Goal: Information Seeking & Learning: Compare options

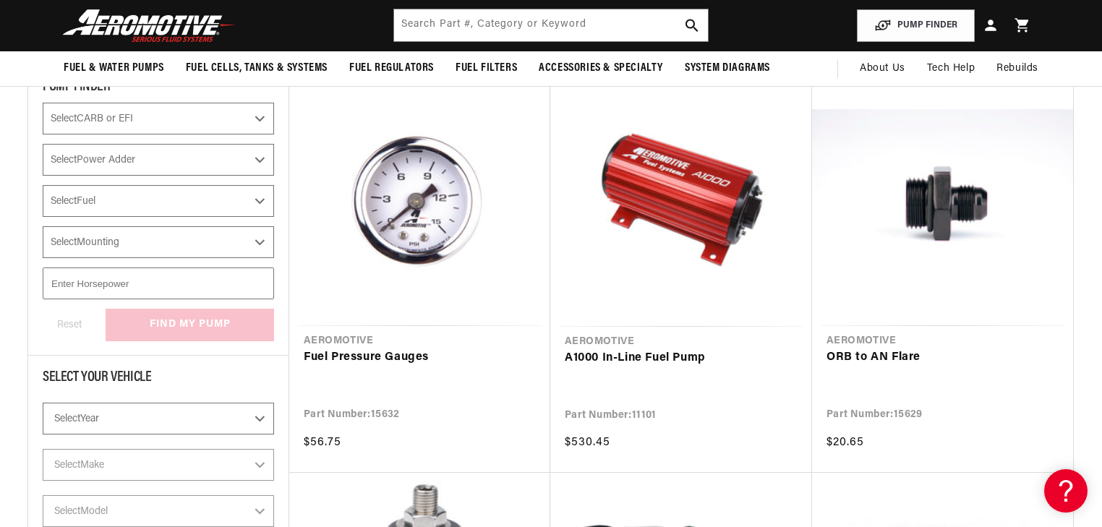
scroll to position [231, 0]
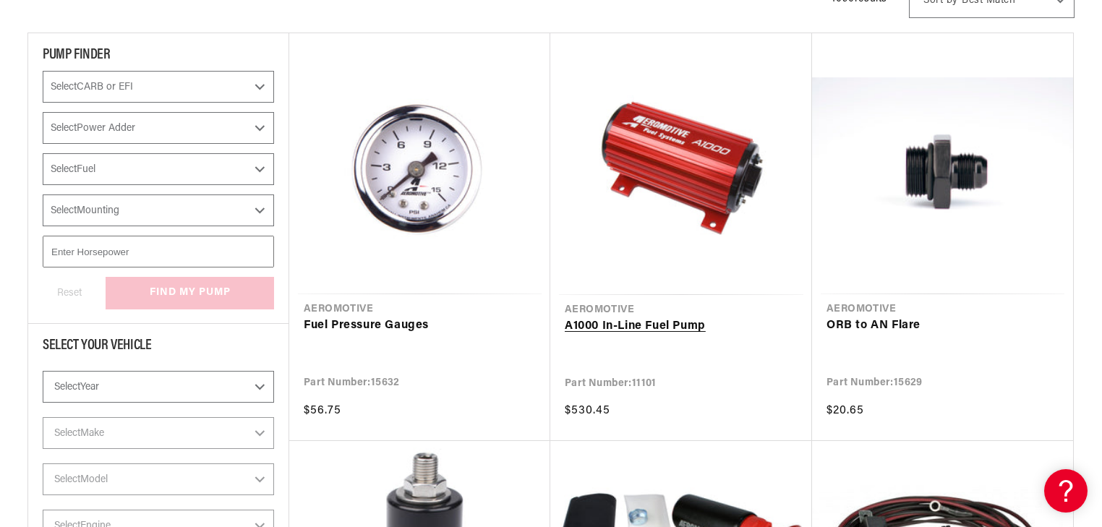
click at [692, 317] on link "A1000 In-Line Fuel Pump" at bounding box center [681, 326] width 233 height 19
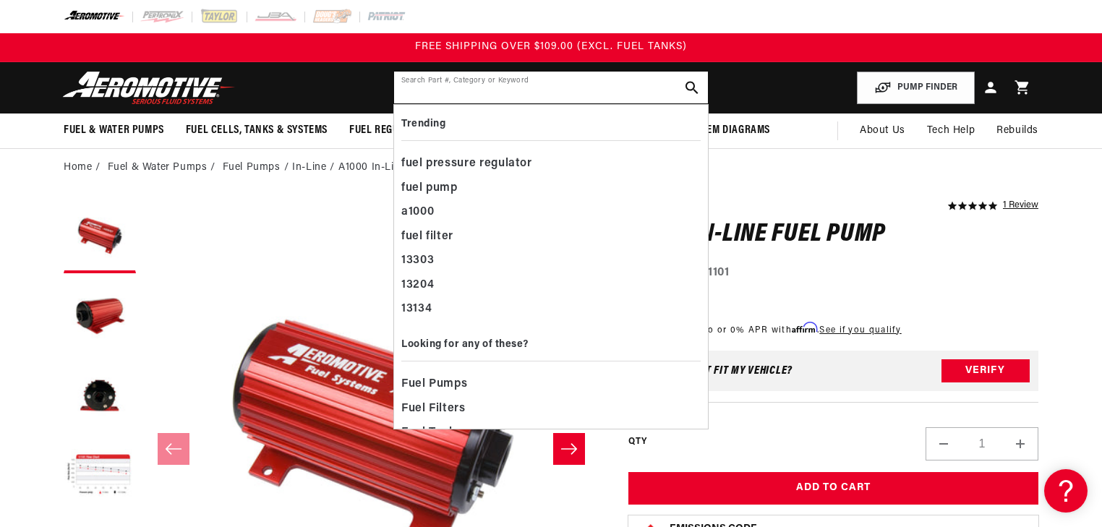
click at [459, 98] on input "text" at bounding box center [551, 88] width 314 height 32
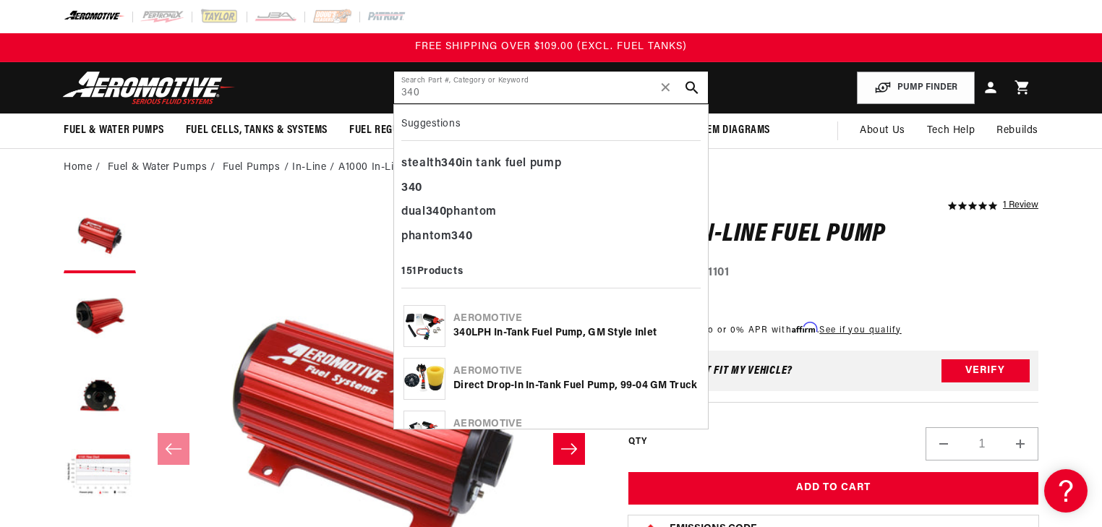
type input "340"
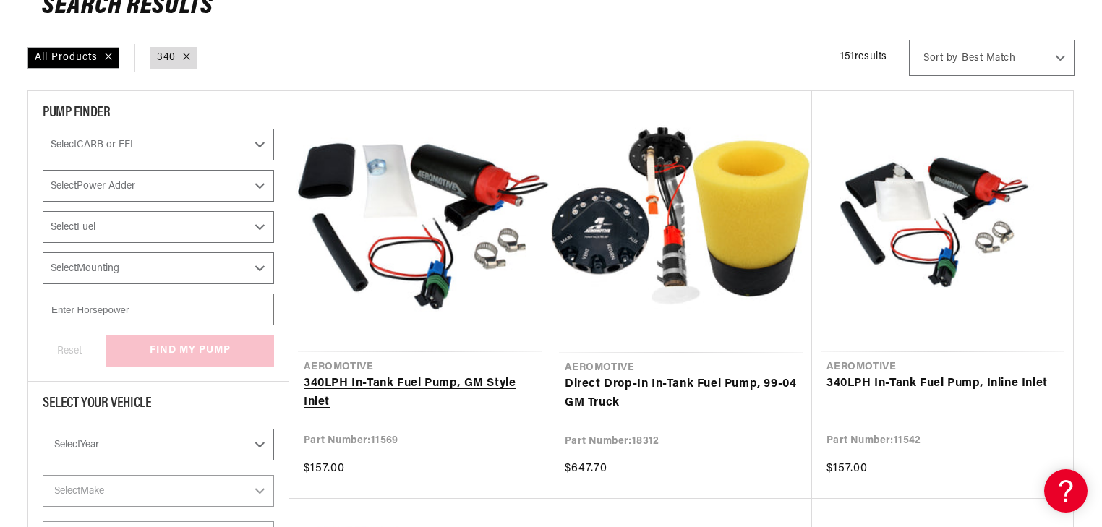
click at [440, 375] on link "340 LPH In-Tank Fuel Pump, GM Style Inlet" at bounding box center [420, 393] width 232 height 37
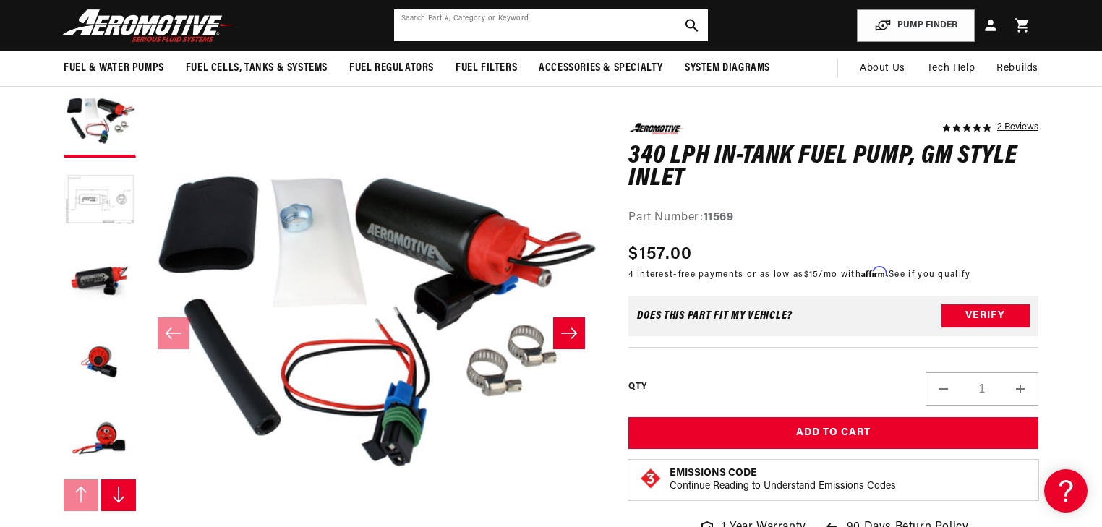
click at [559, 24] on input "text" at bounding box center [551, 25] width 314 height 32
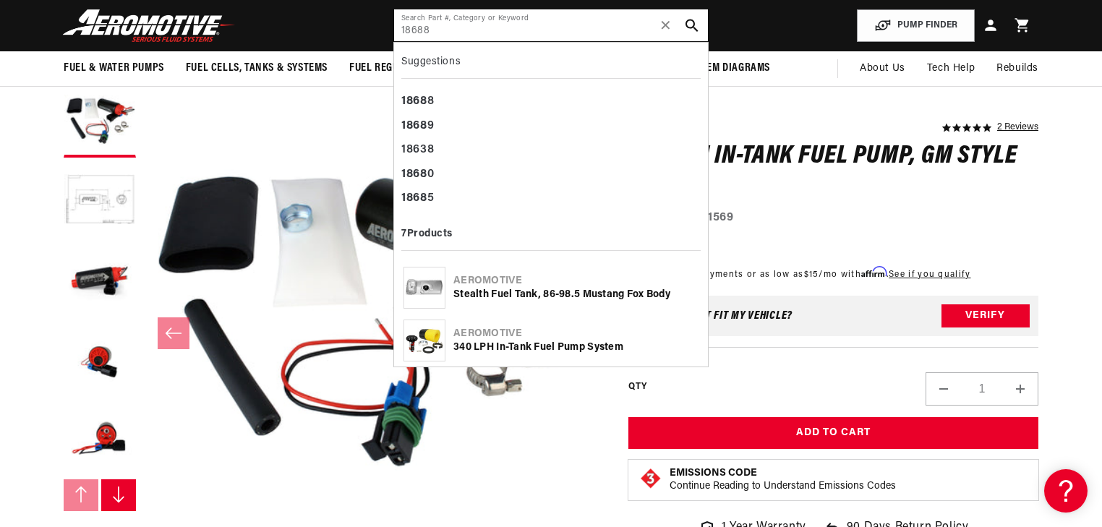
type input "18688"
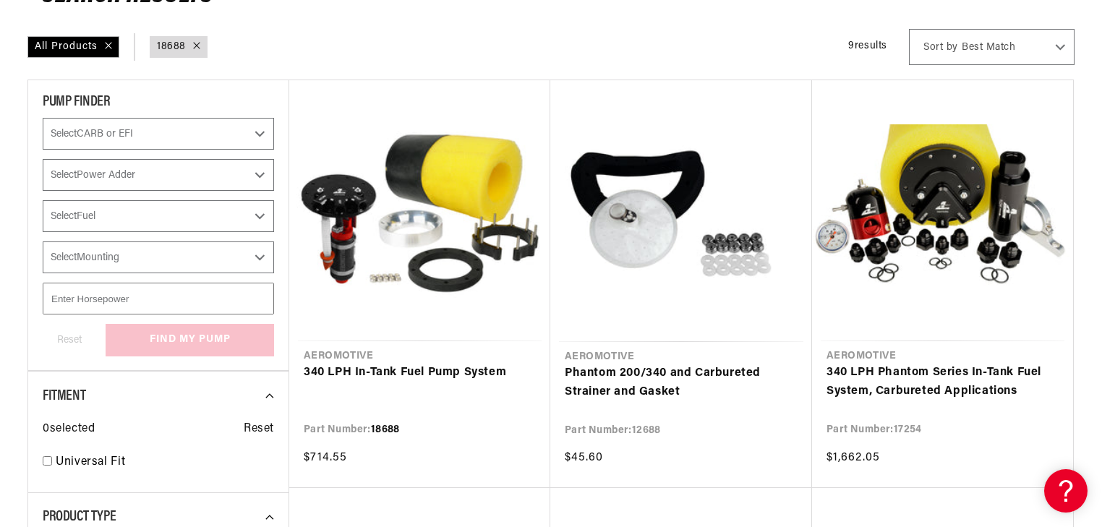
scroll to position [289, 0]
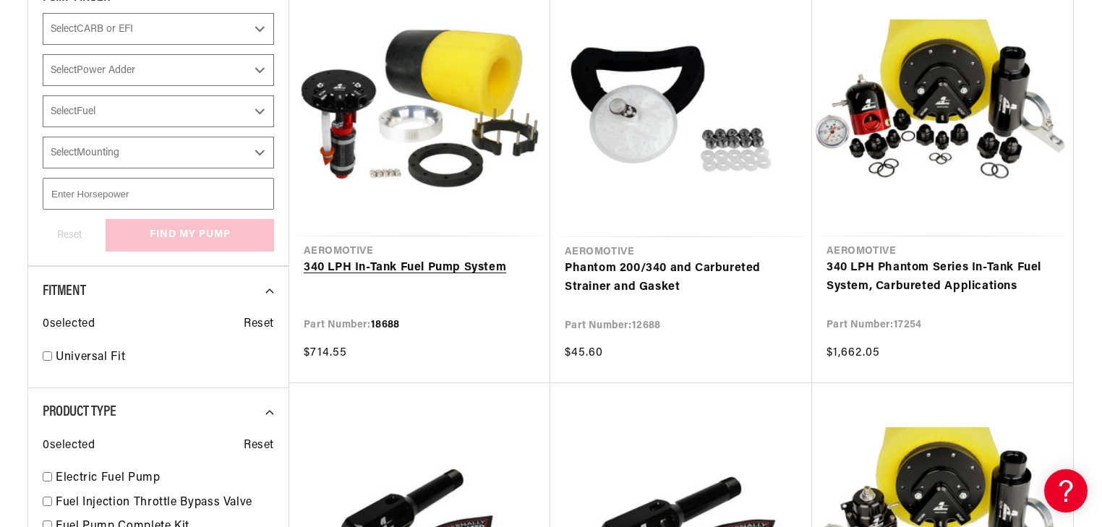
click at [474, 259] on link "340 LPH In-Tank Fuel Pump System" at bounding box center [420, 268] width 232 height 19
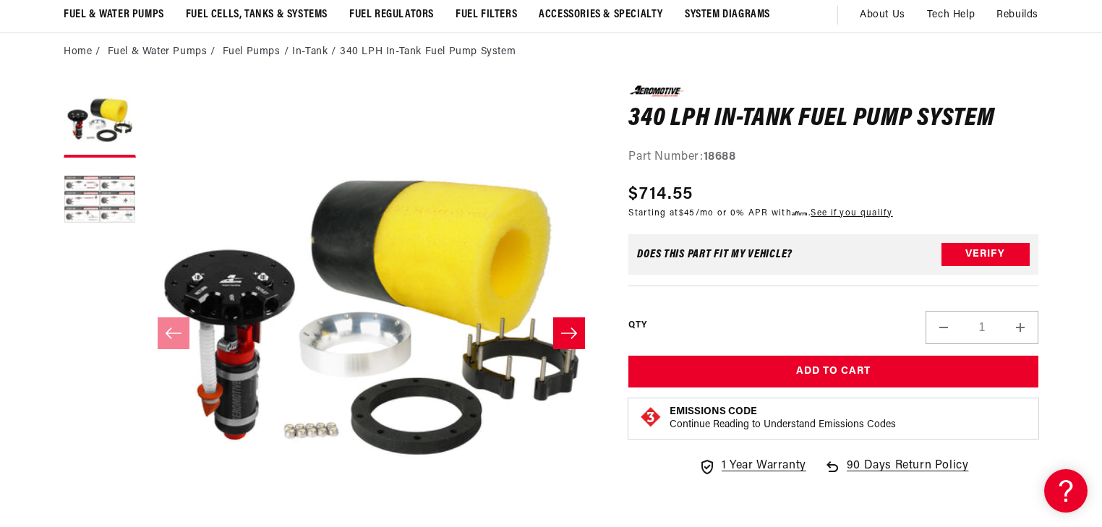
click at [121, 189] on button "Load image 2 in gallery view" at bounding box center [100, 201] width 72 height 72
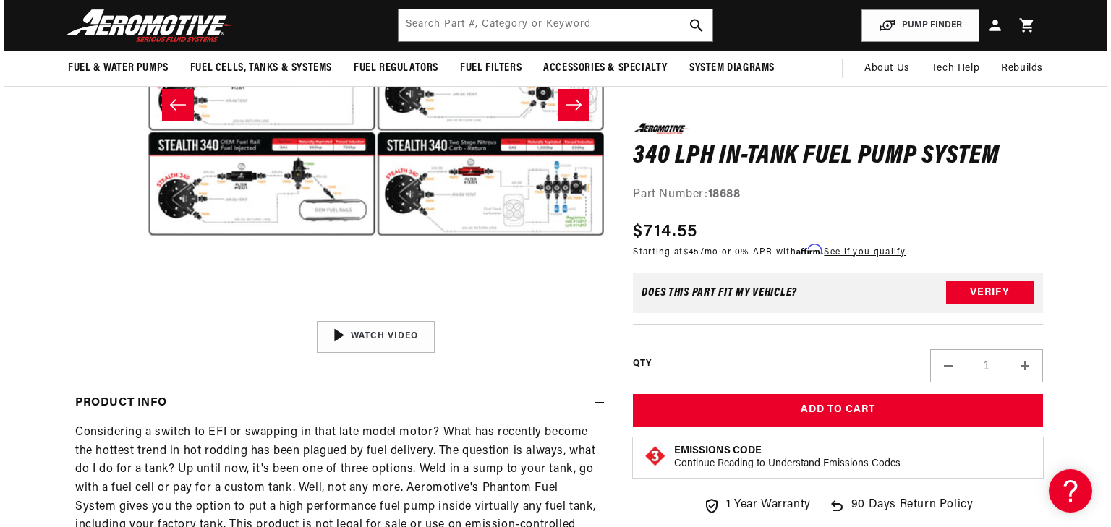
scroll to position [116, 0]
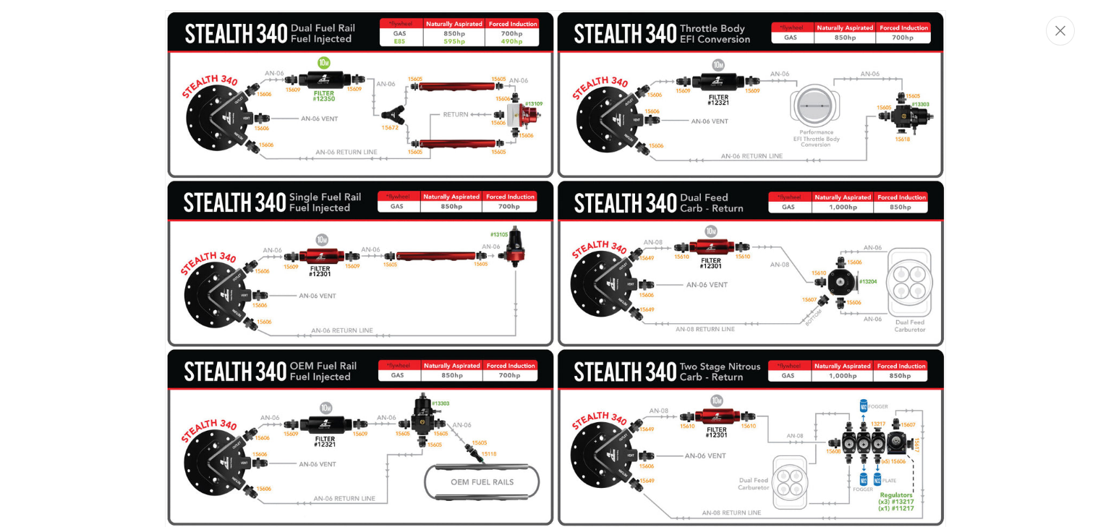
scroll to position [539, 0]
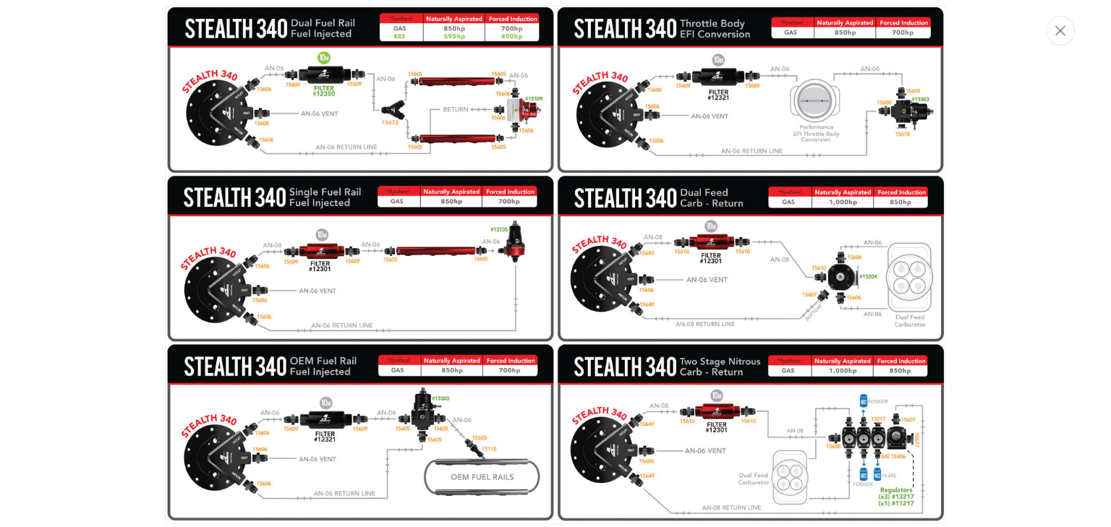
click at [69, 252] on div "Media gallery" at bounding box center [555, 263] width 1111 height 527
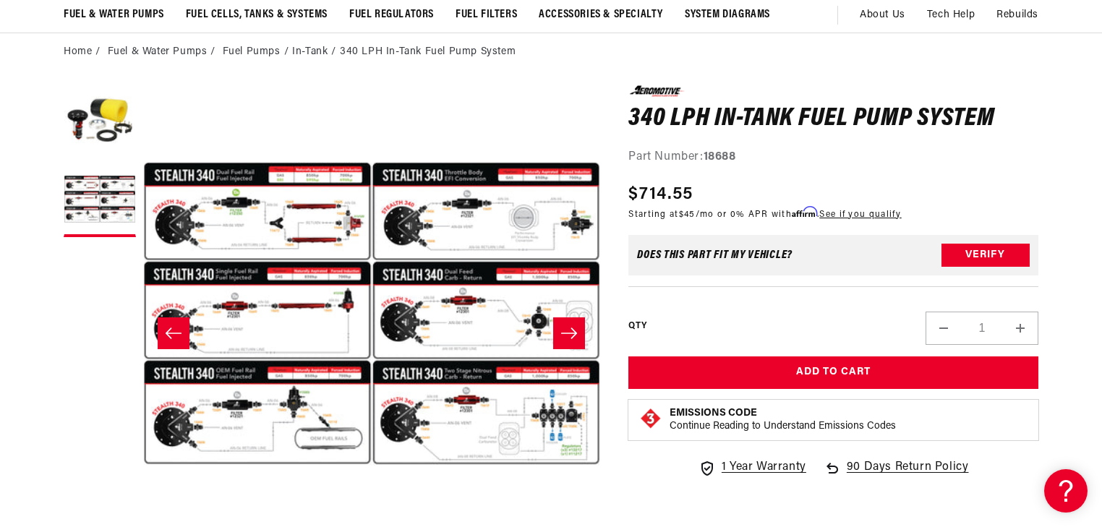
scroll to position [0, 0]
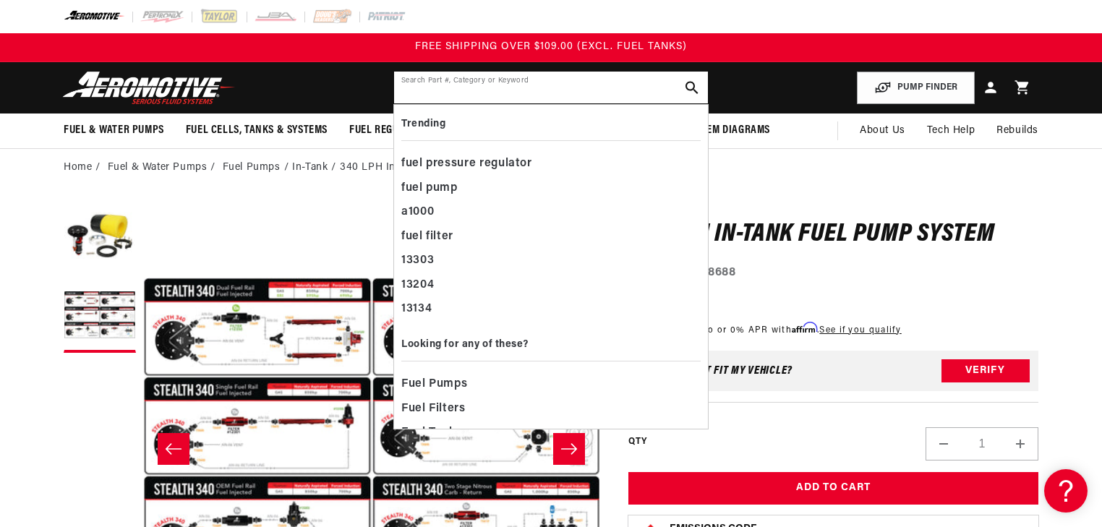
click at [463, 93] on input "text" at bounding box center [551, 88] width 314 height 32
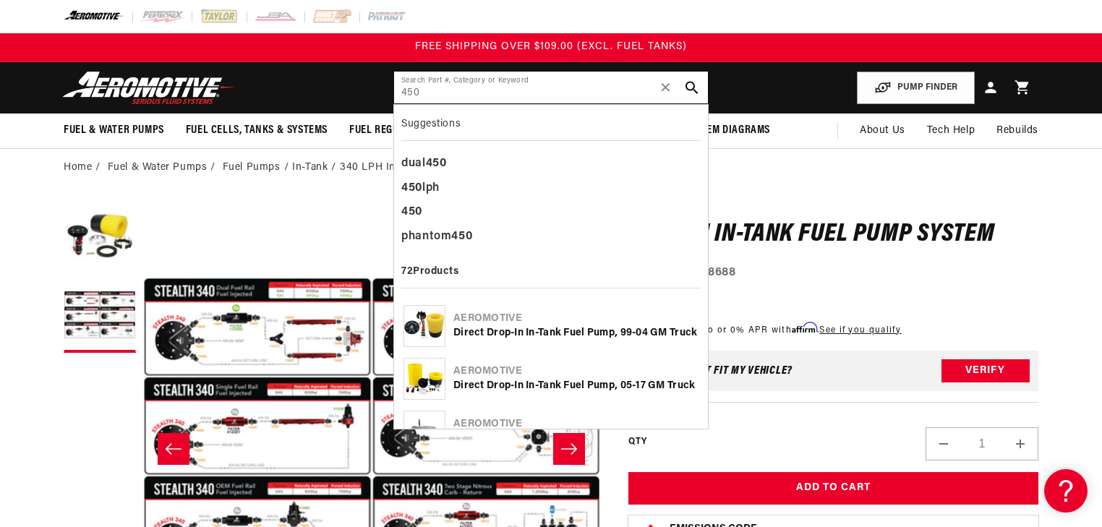
type input "450"
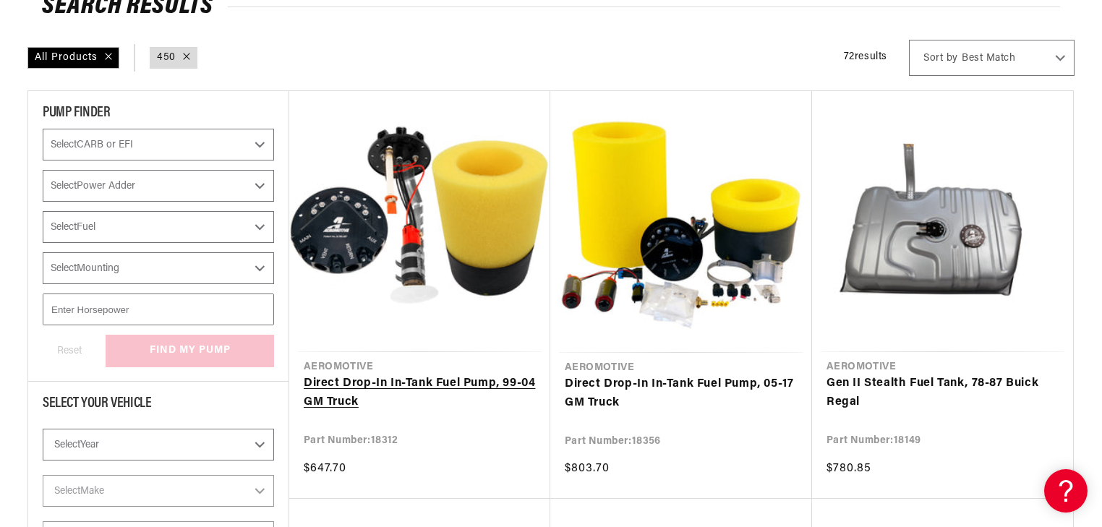
click at [435, 375] on link "Direct Drop-In In-Tank Fuel Pump, 99-04 GM Truck" at bounding box center [420, 393] width 232 height 37
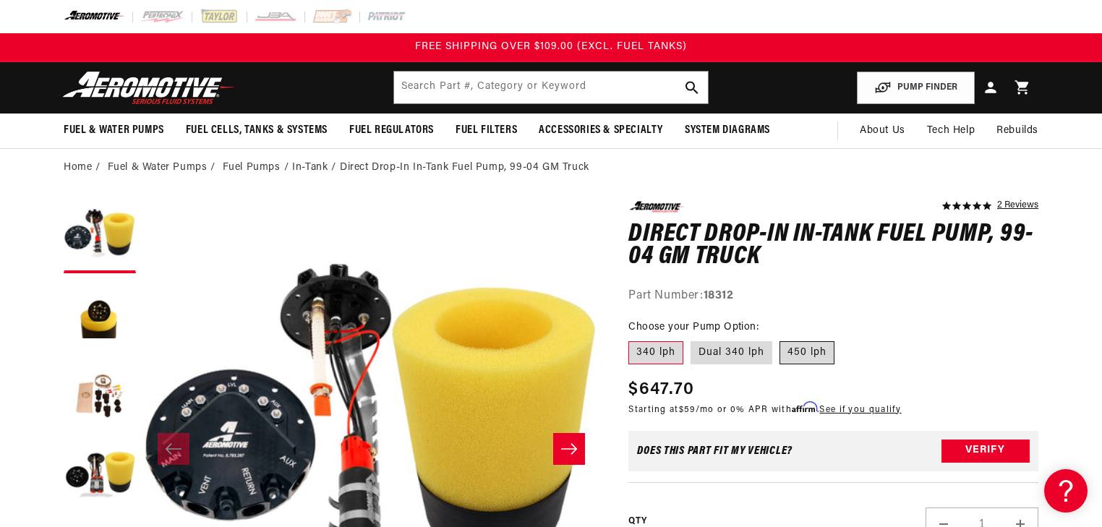
click at [821, 356] on label "450 lph" at bounding box center [807, 352] width 55 height 23
click at [780, 339] on input "450 lph" at bounding box center [780, 338] width 1 height 1
radio input "true"
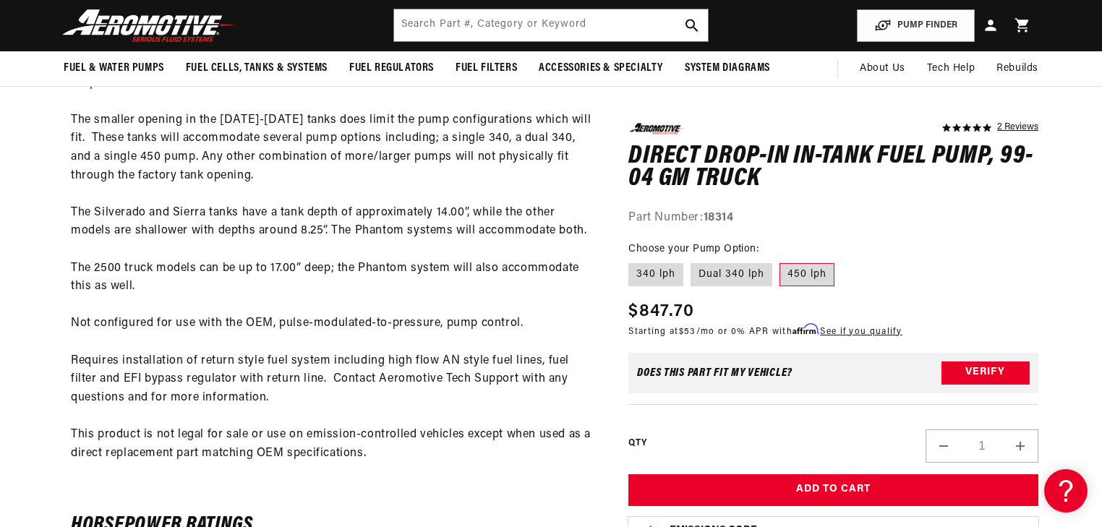
scroll to position [578, 0]
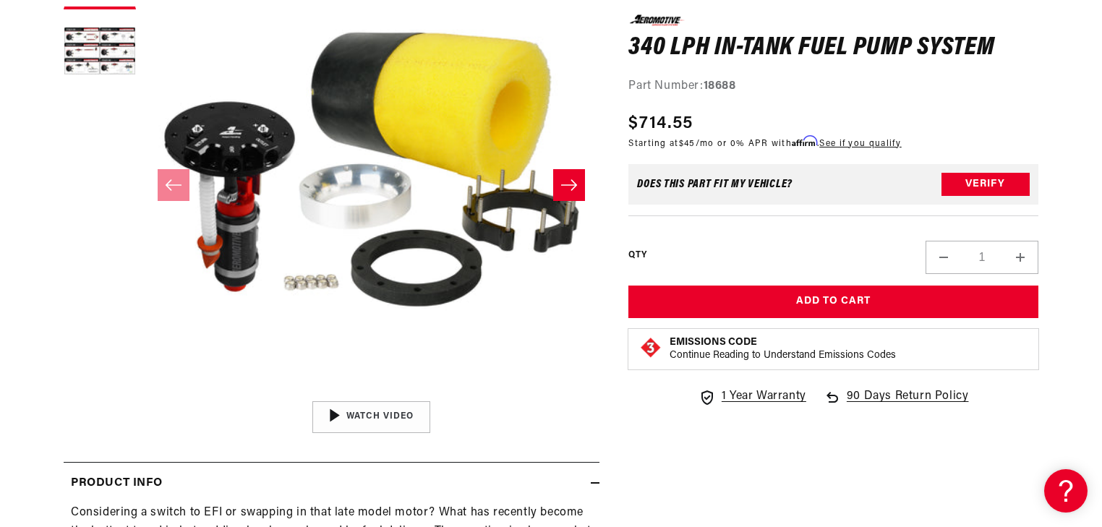
scroll to position [58, 0]
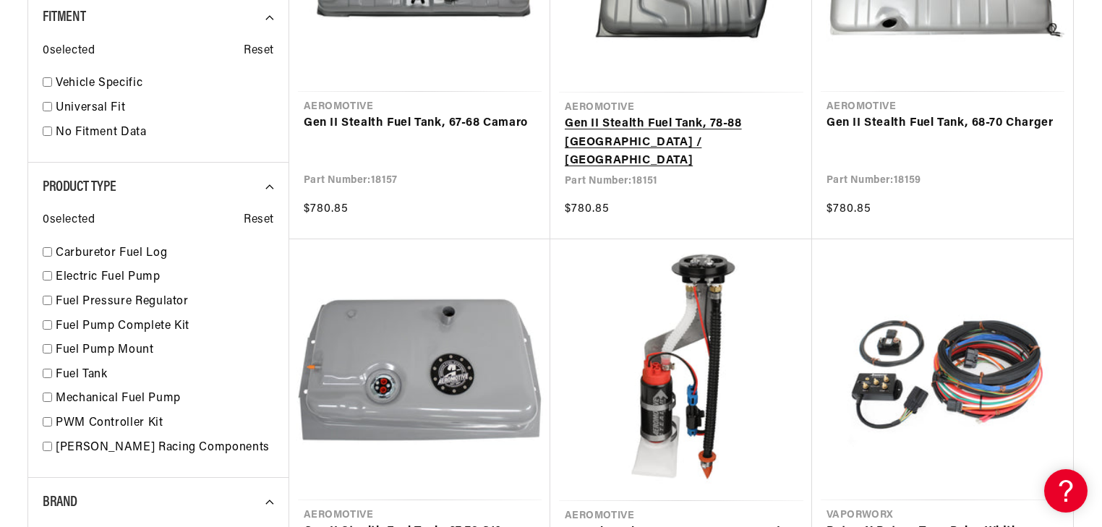
scroll to position [983, 0]
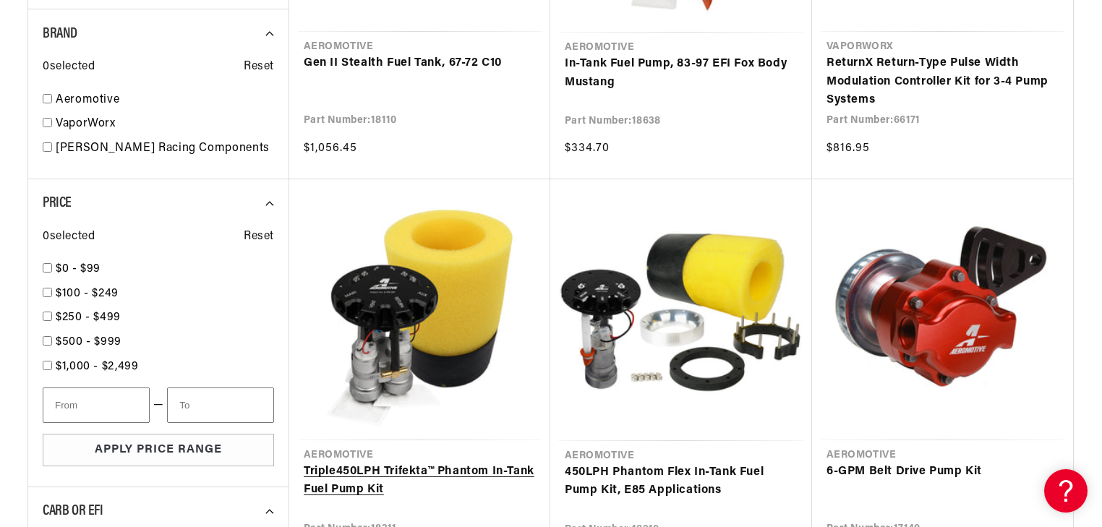
scroll to position [1504, 0]
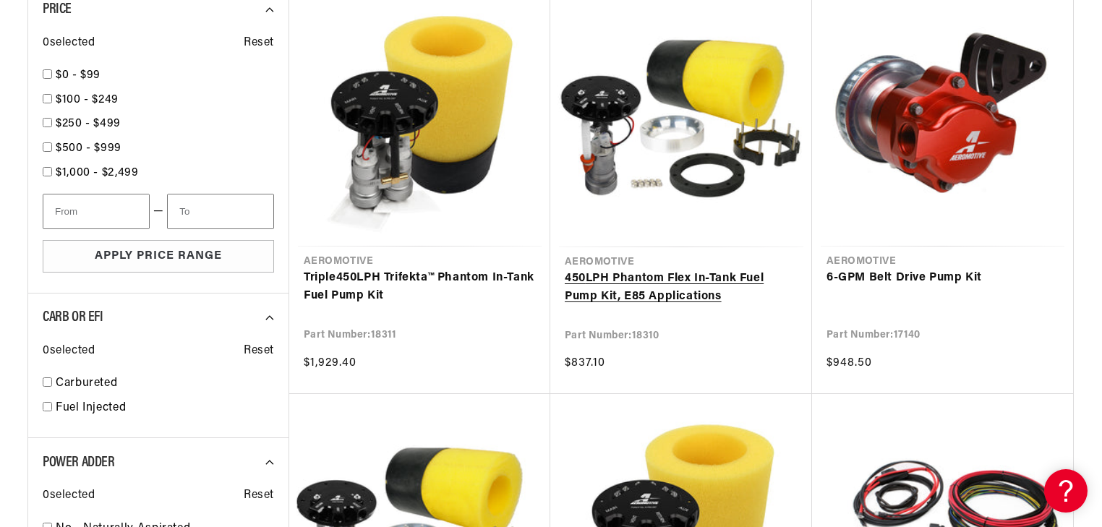
click at [686, 270] on link "450 LPH Phantom Flex In-Tank Fuel Pump Kit, E85 Applications" at bounding box center [681, 288] width 233 height 37
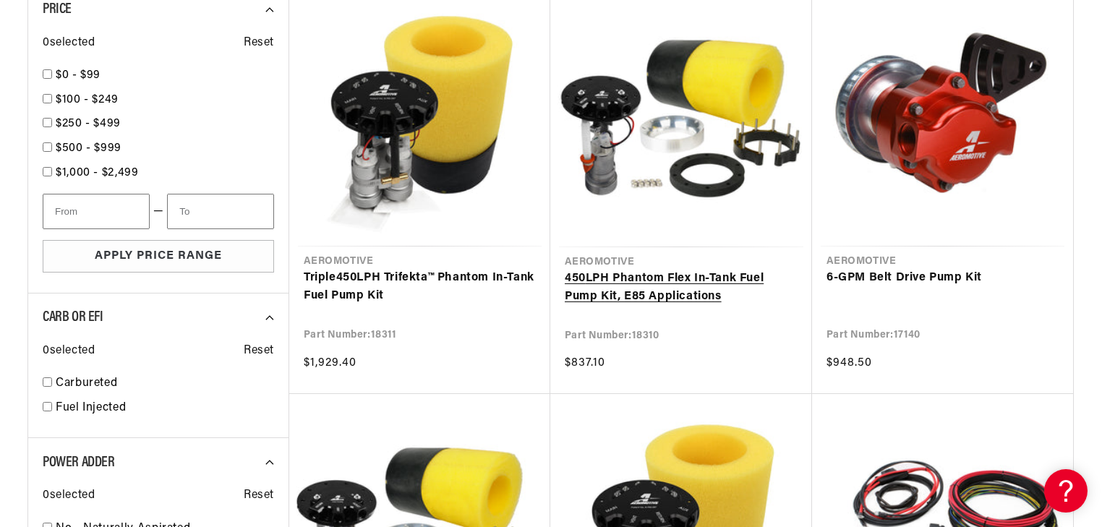
click at [712, 270] on link "450 LPH Phantom Flex In-Tank Fuel Pump Kit, E85 Applications" at bounding box center [681, 288] width 233 height 37
click at [680, 270] on link "450 LPH Phantom Flex In-Tank Fuel Pump Kit, E85 Applications" at bounding box center [681, 288] width 233 height 37
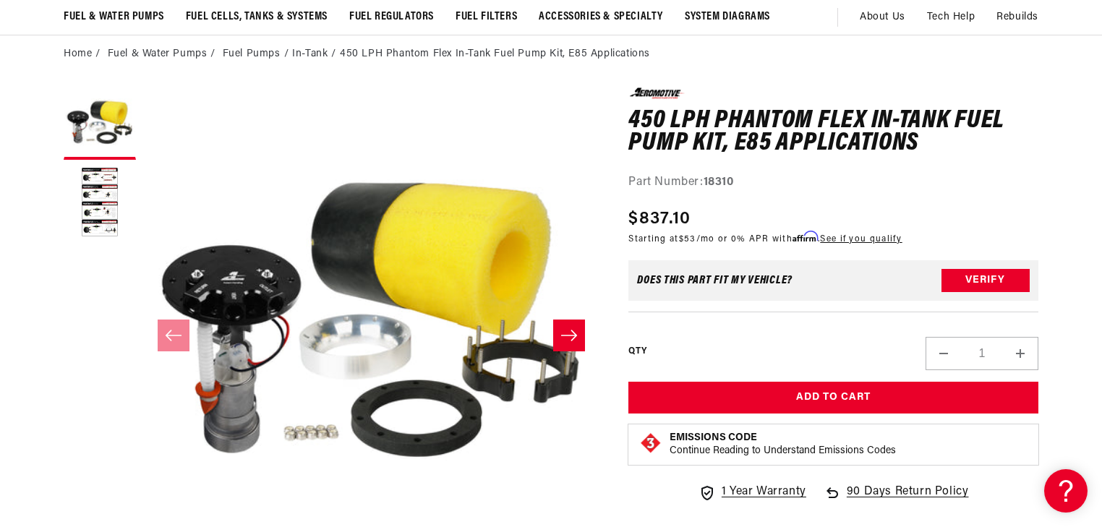
scroll to position [116, 0]
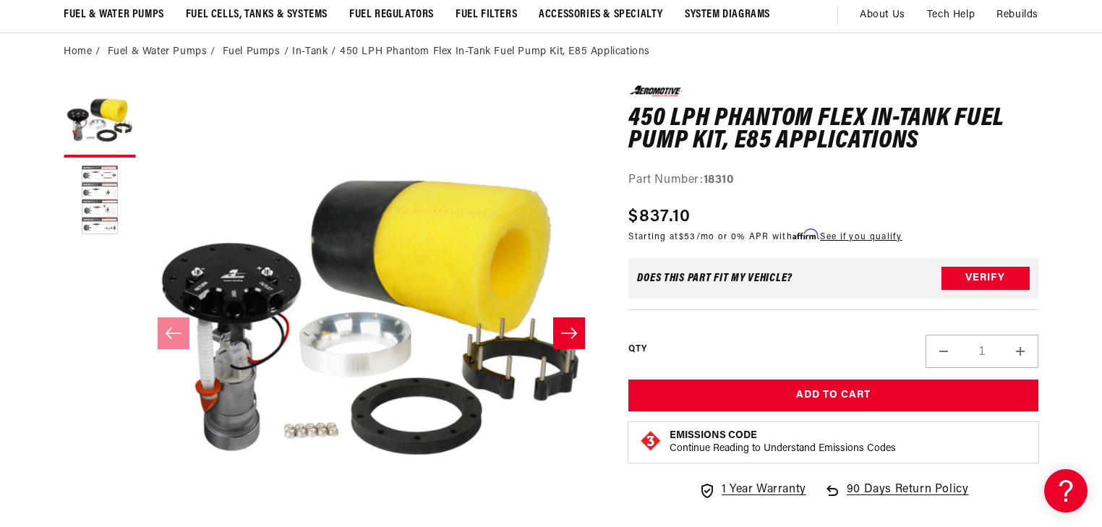
click at [103, 197] on button "Load image 2 in gallery view" at bounding box center [100, 201] width 72 height 72
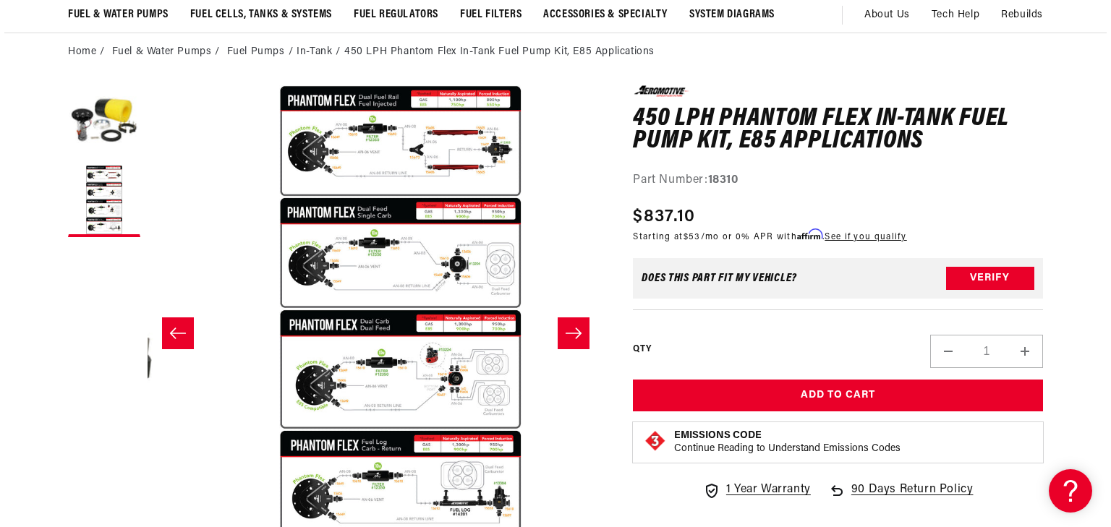
scroll to position [0, 456]
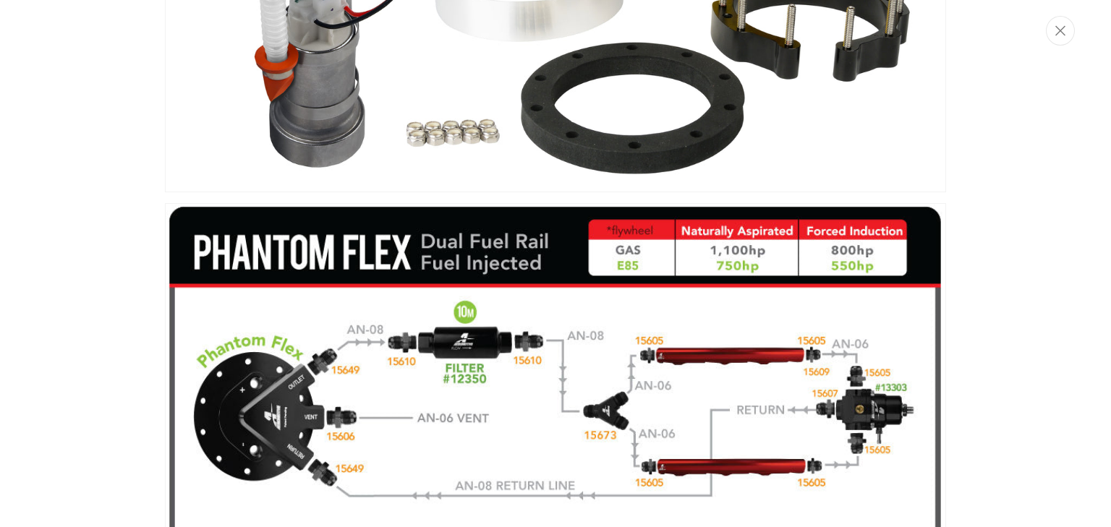
scroll to position [495, 0]
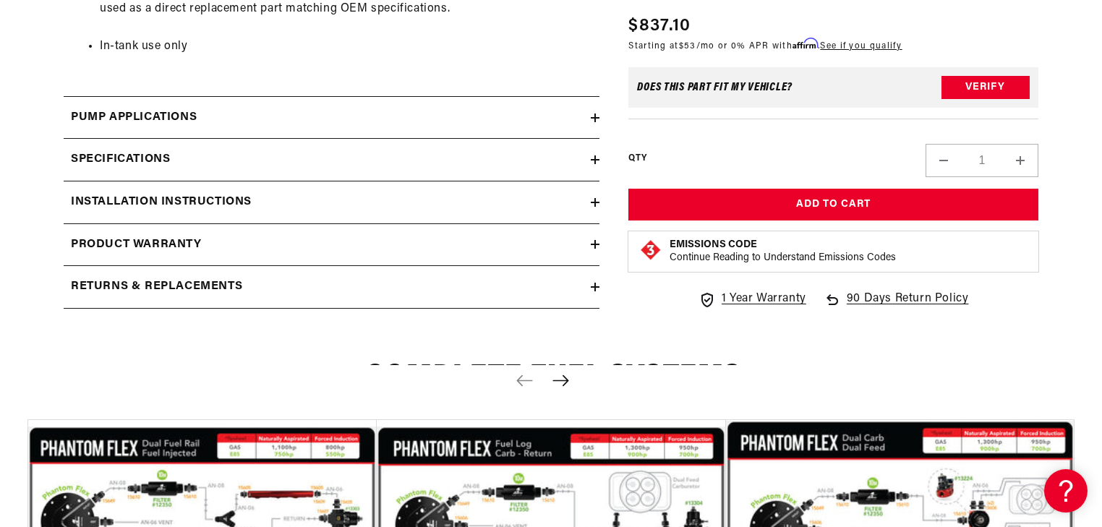
scroll to position [2187, 0]
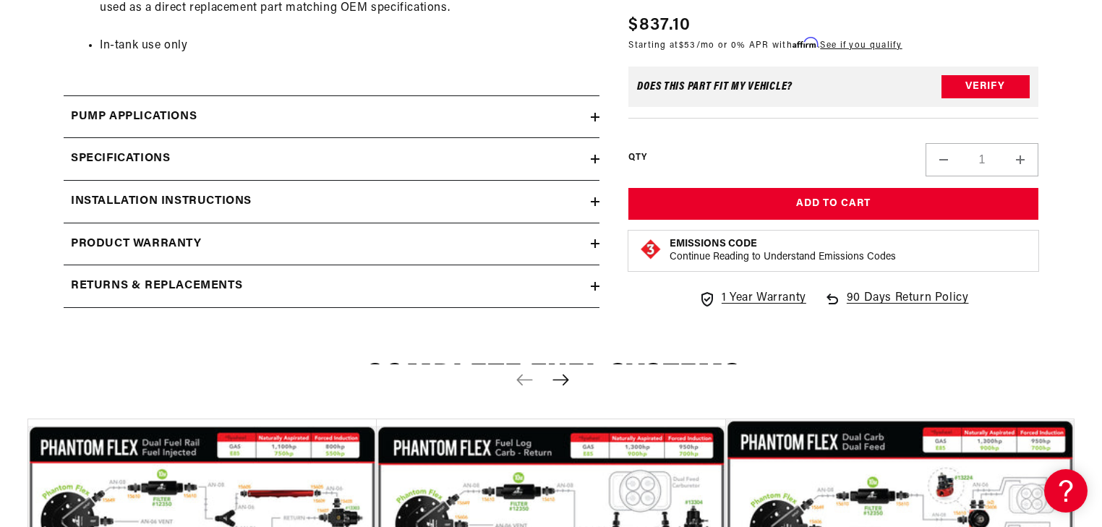
click at [597, 197] on icon at bounding box center [595, 201] width 9 height 9
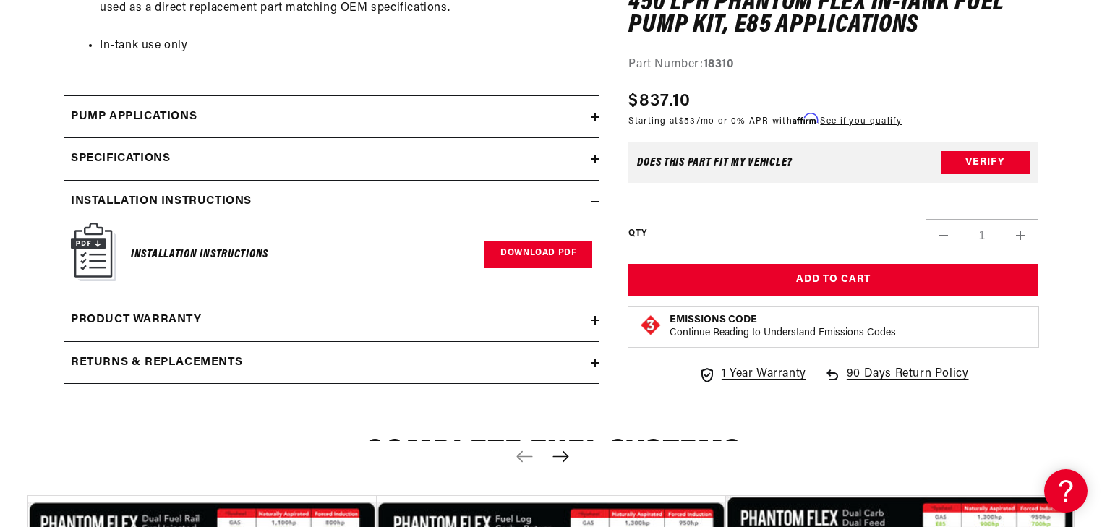
click at [534, 255] on link "Download PDF" at bounding box center [538, 255] width 108 height 27
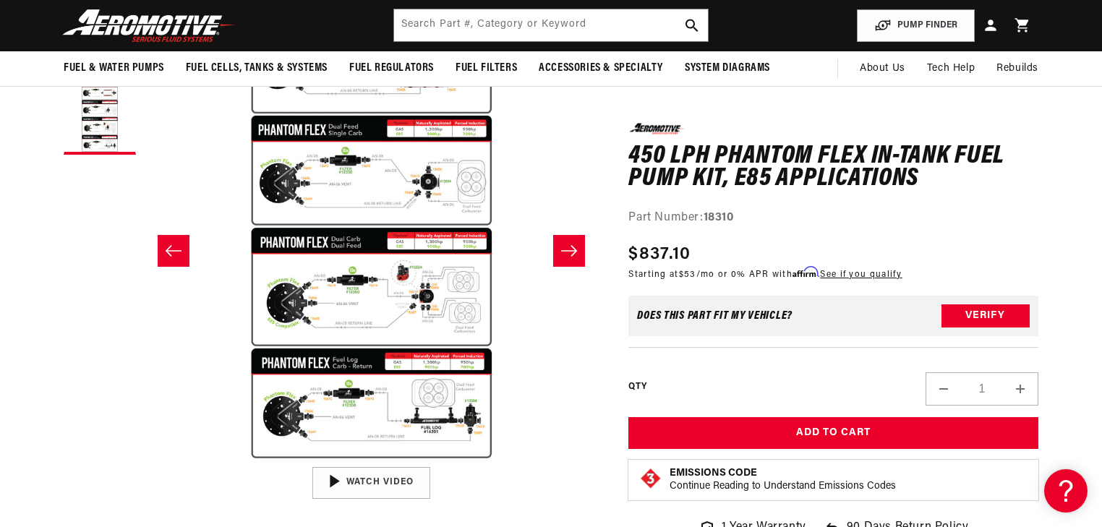
scroll to position [58, 0]
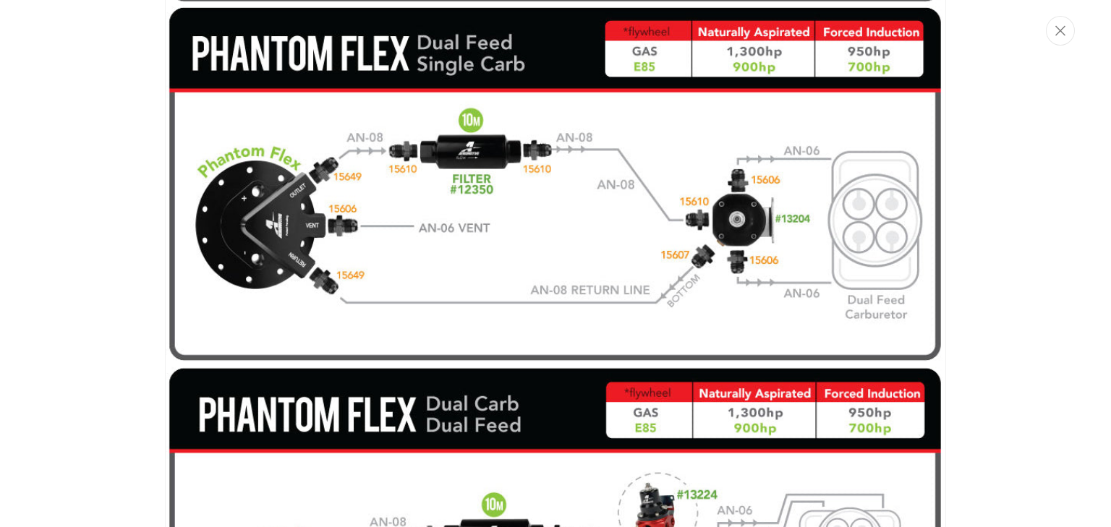
scroll to position [437, 0]
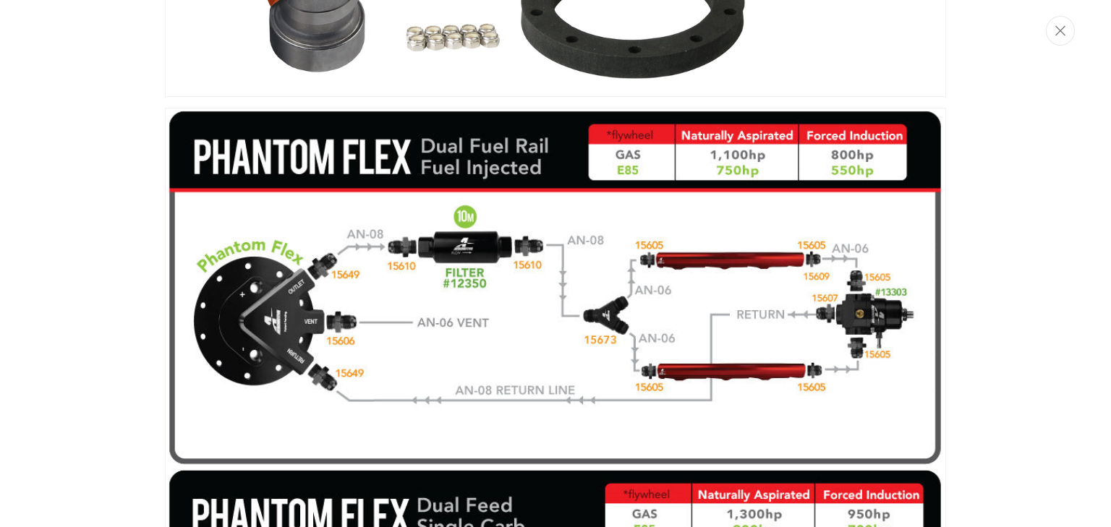
click at [56, 231] on div "Media gallery" at bounding box center [555, 263] width 1111 height 527
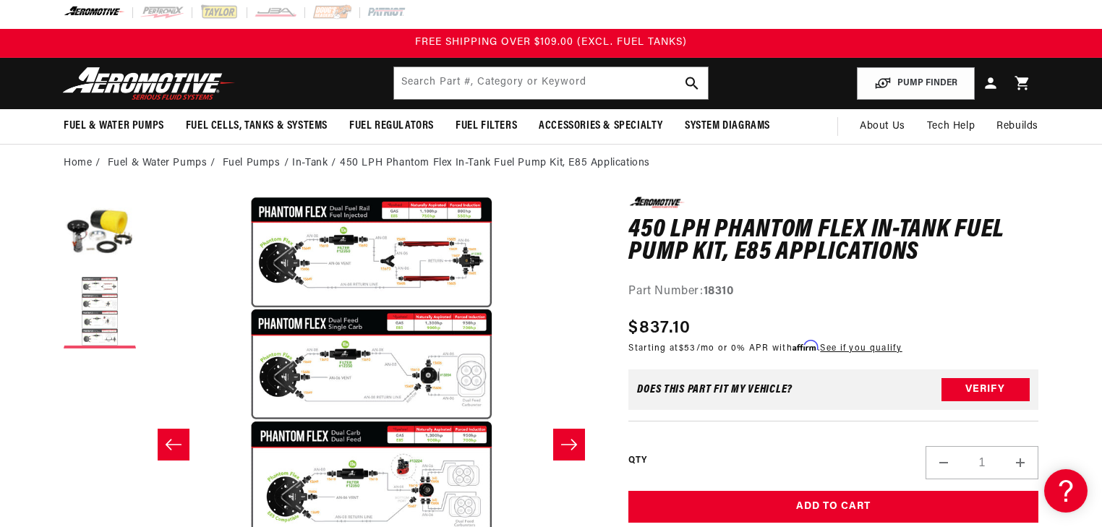
scroll to position [0, 0]
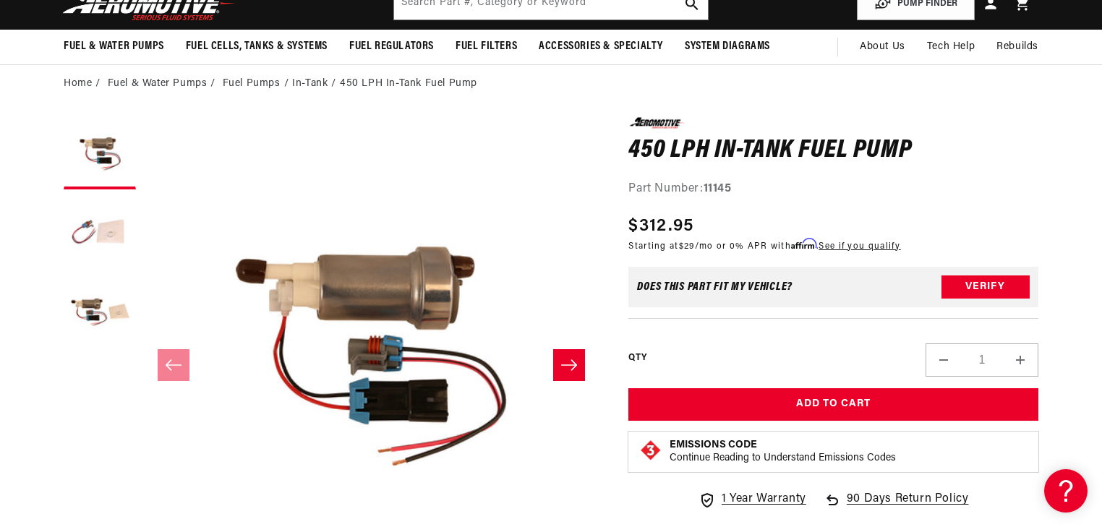
scroll to position [116, 0]
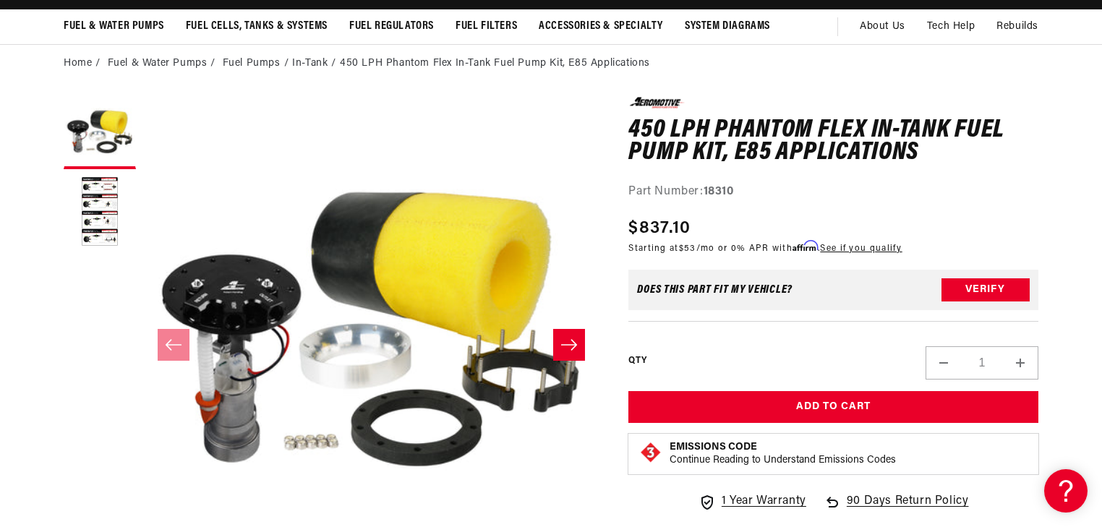
scroll to position [116, 0]
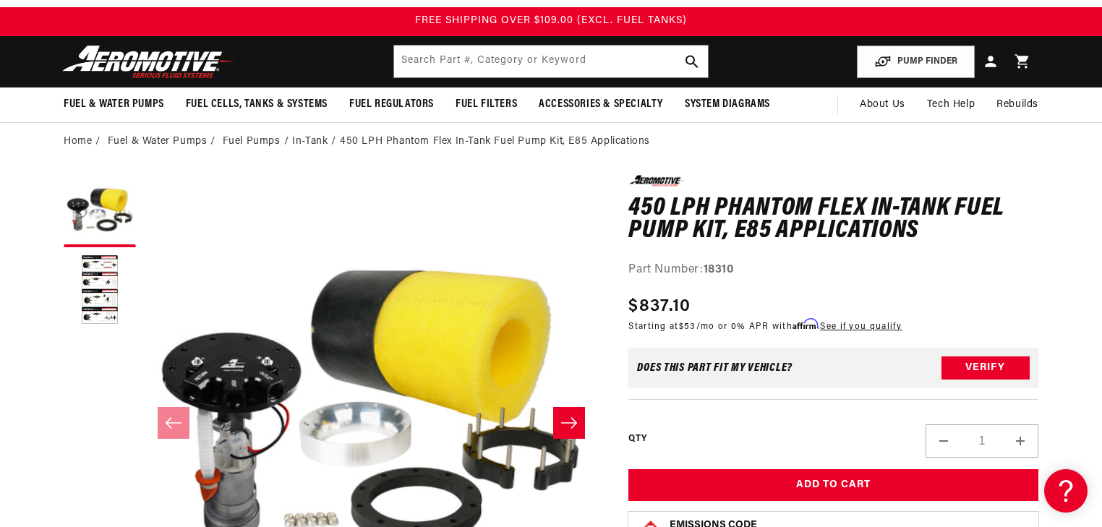
scroll to position [58, 0]
